Goal: Task Accomplishment & Management: Manage account settings

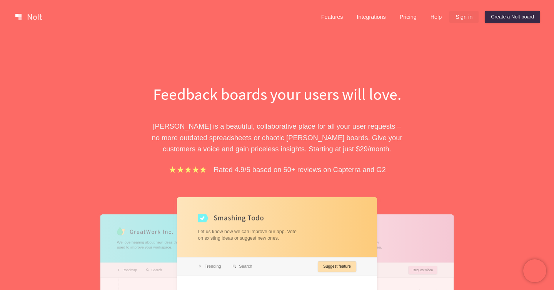
click at [459, 17] on link "Sign in" at bounding box center [463, 17] width 29 height 12
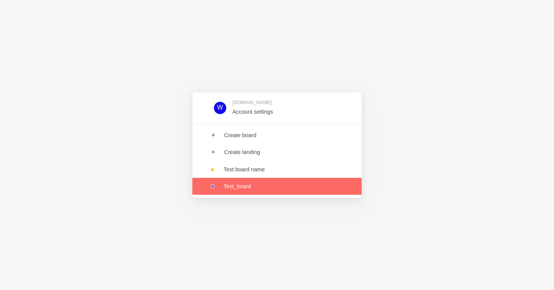
click at [246, 181] on link at bounding box center [276, 186] width 169 height 17
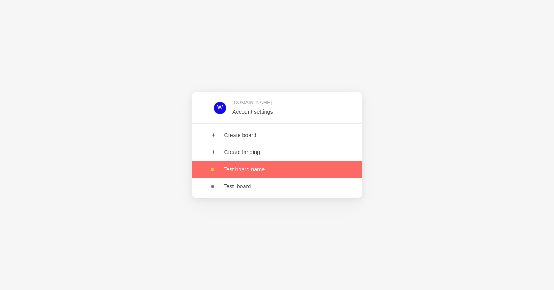
click at [244, 167] on link at bounding box center [276, 169] width 169 height 17
